Goal: Information Seeking & Learning: Learn about a topic

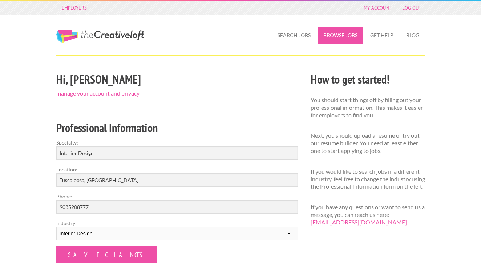
click at [339, 39] on link "Browse Jobs" at bounding box center [341, 35] width 46 height 17
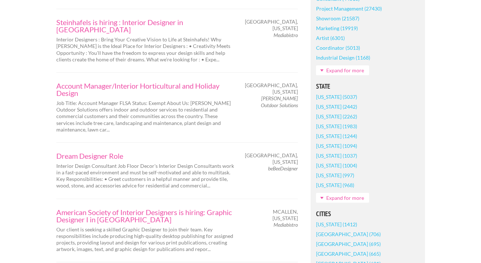
scroll to position [416, 0]
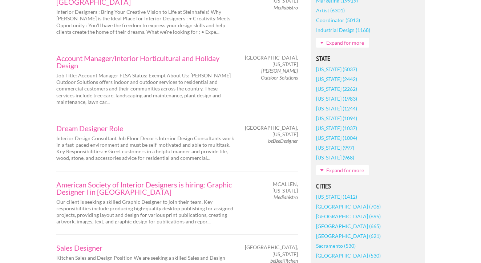
click at [326, 170] on link "Expand for more" at bounding box center [342, 170] width 53 height 10
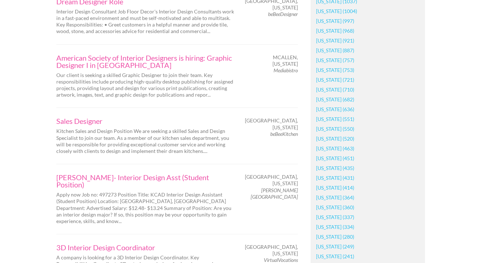
scroll to position [542, 0]
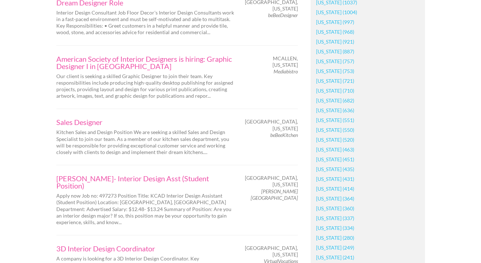
click at [334, 239] on link "Alabama (280)" at bounding box center [335, 238] width 38 height 10
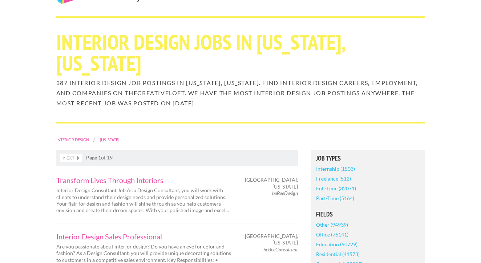
scroll to position [41, 0]
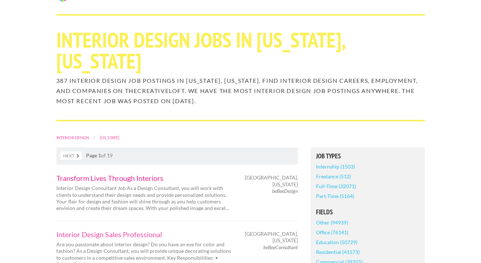
click at [134, 174] on link "Transform Lives Through Interiors" at bounding box center [145, 177] width 178 height 7
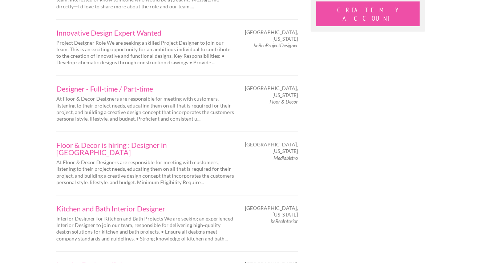
scroll to position [798, 0]
click at [83, 261] on link "Interior Designer/Sales" at bounding box center [145, 264] width 178 height 7
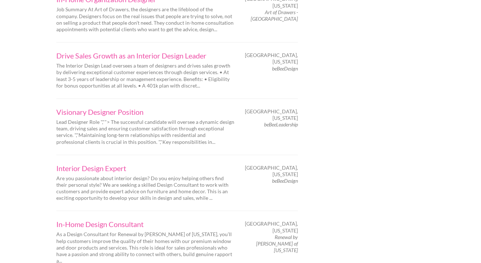
scroll to position [1123, 0]
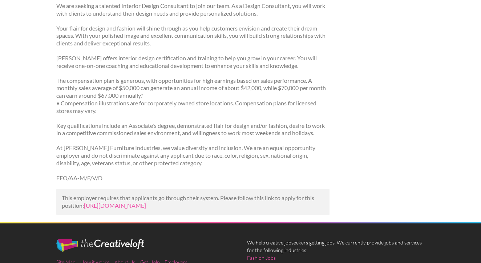
scroll to position [135, 0]
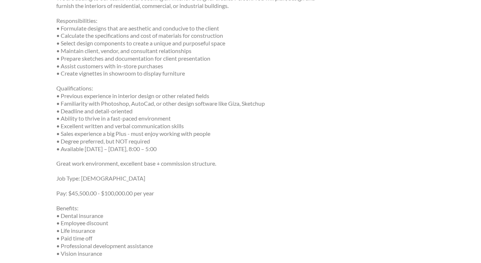
scroll to position [252, 0]
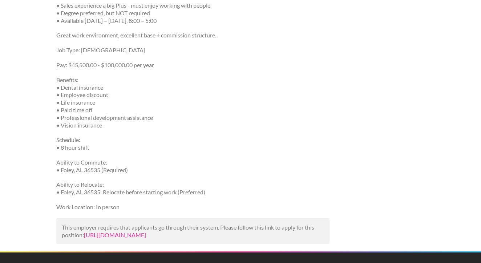
click at [112, 232] on link "https://www.indeed.com/viewjob?jk=f8ed45417cc27c35&utm_campaign=google_jobs_app…" at bounding box center [115, 235] width 62 height 7
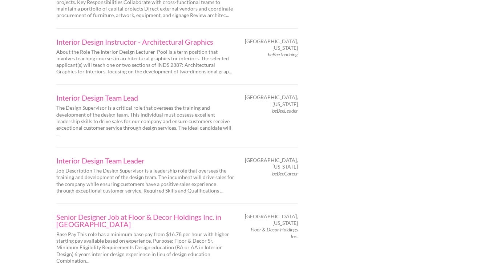
scroll to position [1161, 0]
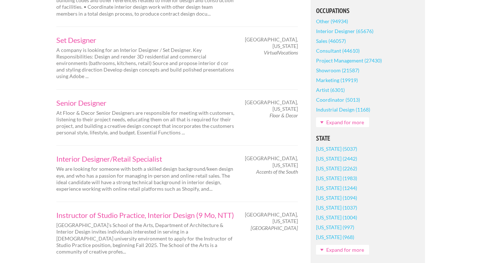
scroll to position [371, 0]
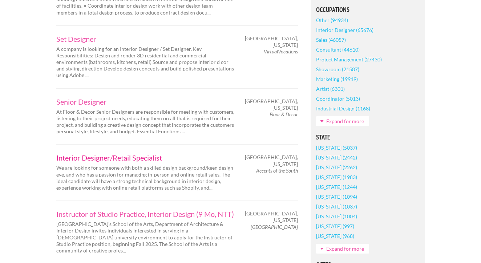
click at [102, 154] on link "Interior Designer/Retail Specialist" at bounding box center [145, 157] width 178 height 7
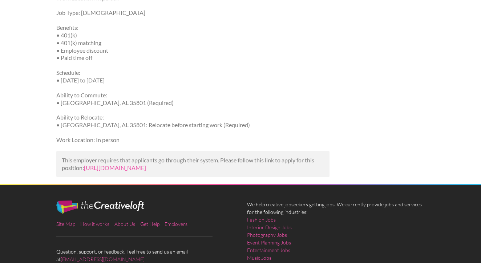
scroll to position [761, 0]
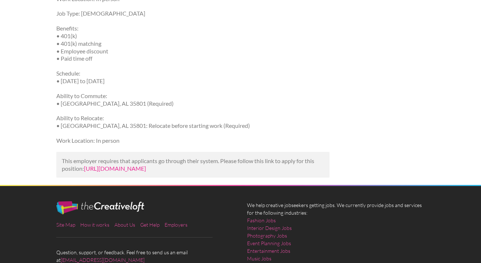
click at [120, 165] on link "https://www.indeed.com/viewjob?jk=7820fd5bccabee4c&utm_campaign=google_jobs_app…" at bounding box center [115, 168] width 62 height 7
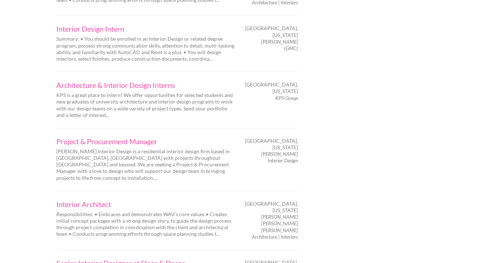
scroll to position [1104, 0]
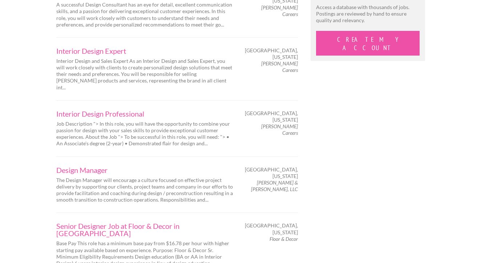
scroll to position [784, 0]
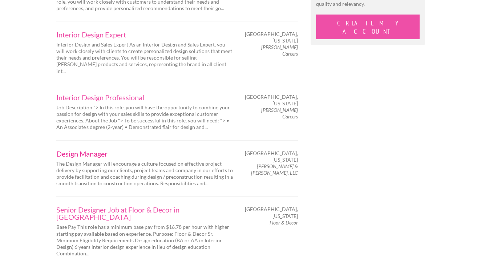
click at [71, 150] on link "Design Manager" at bounding box center [145, 153] width 178 height 7
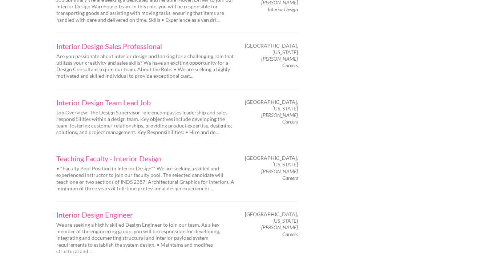
scroll to position [1135, 0]
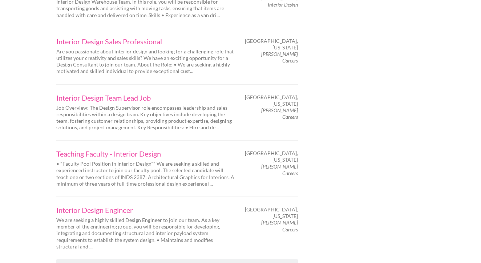
click at [92, 263] on link "Next" at bounding box center [93, 268] width 21 height 8
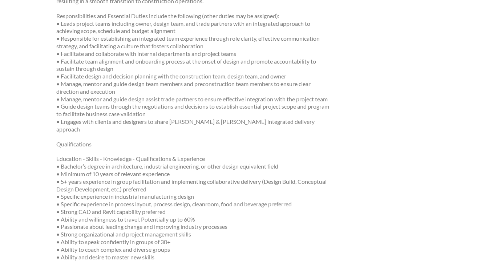
scroll to position [182, 0]
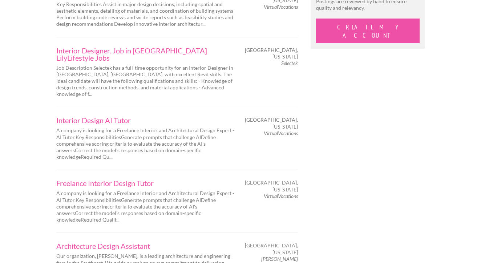
scroll to position [780, 0]
click at [113, 243] on link "Architecture Design Assistant" at bounding box center [145, 246] width 178 height 7
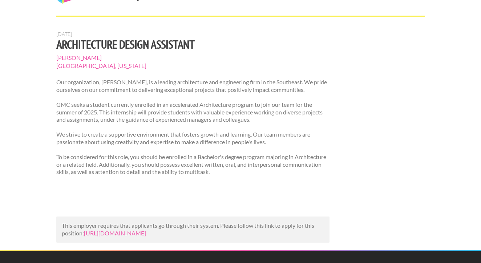
scroll to position [26, 0]
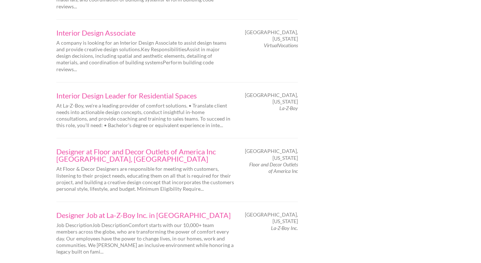
scroll to position [1173, 0]
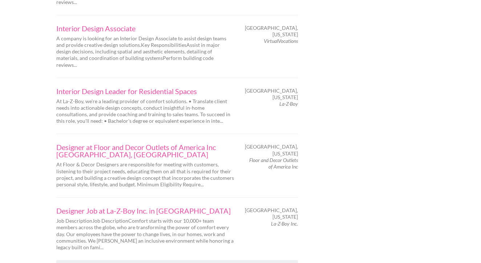
click at [96, 263] on link "Next" at bounding box center [93, 268] width 21 height 8
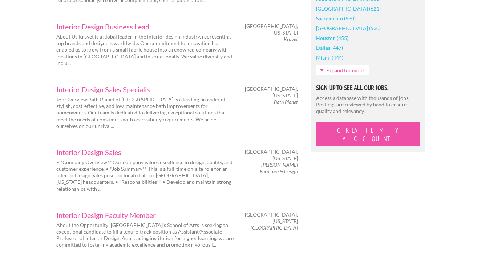
scroll to position [716, 0]
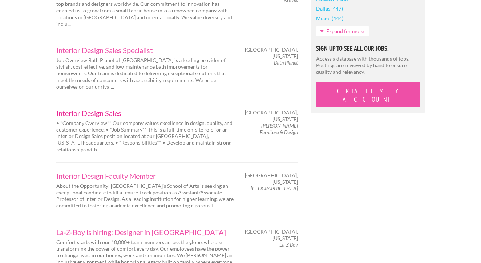
click at [93, 109] on link "Interior Design Sales" at bounding box center [145, 112] width 178 height 7
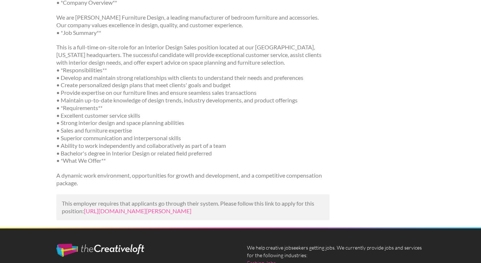
scroll to position [120, 0]
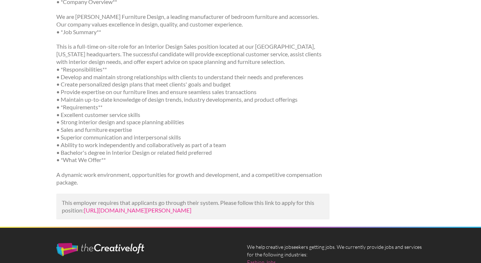
click at [170, 210] on link "[URL][DOMAIN_NAME][PERSON_NAME]" at bounding box center [138, 210] width 108 height 7
